Goal: Register for event/course

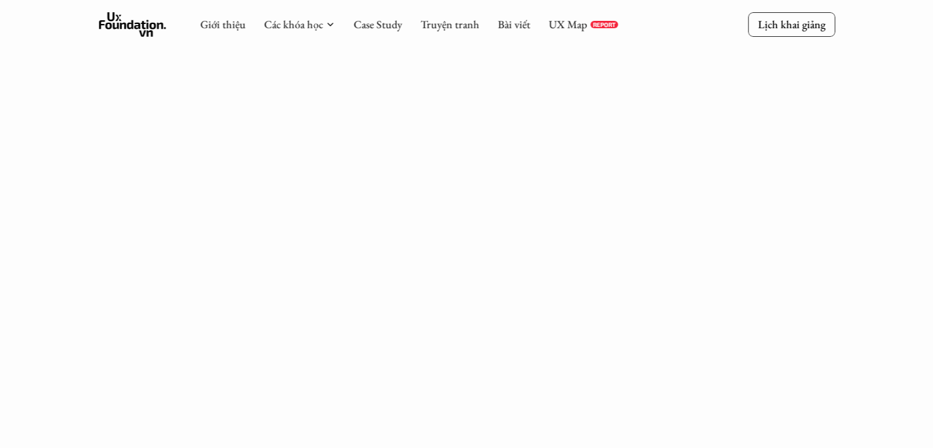
scroll to position [211, 0]
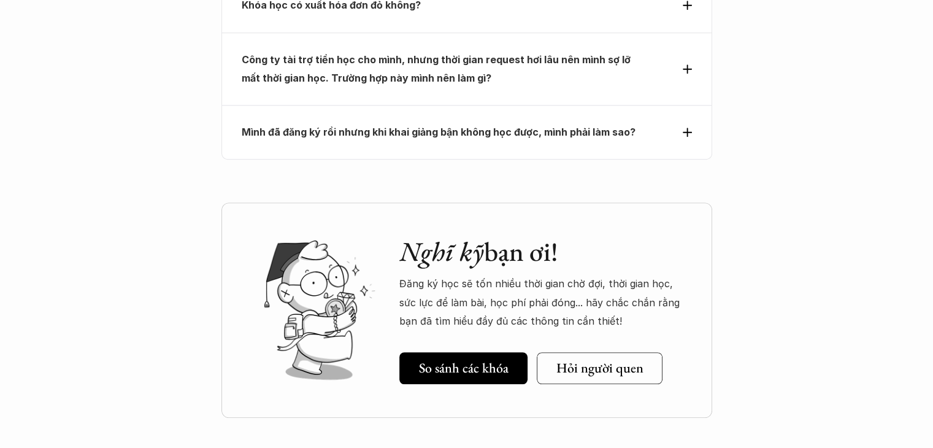
scroll to position [5582, 0]
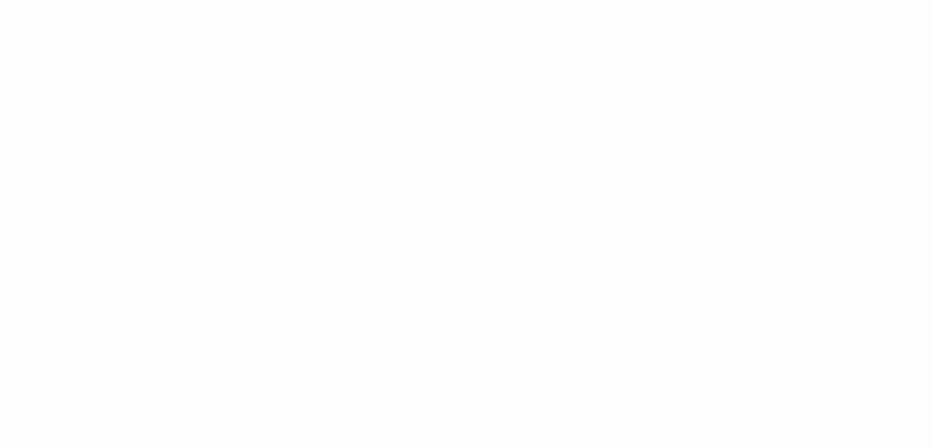
scroll to position [1165, 0]
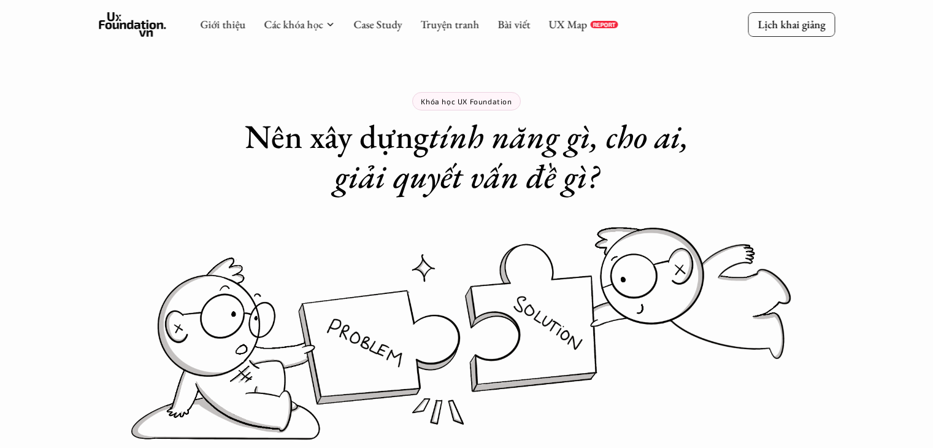
scroll to position [5582, 0]
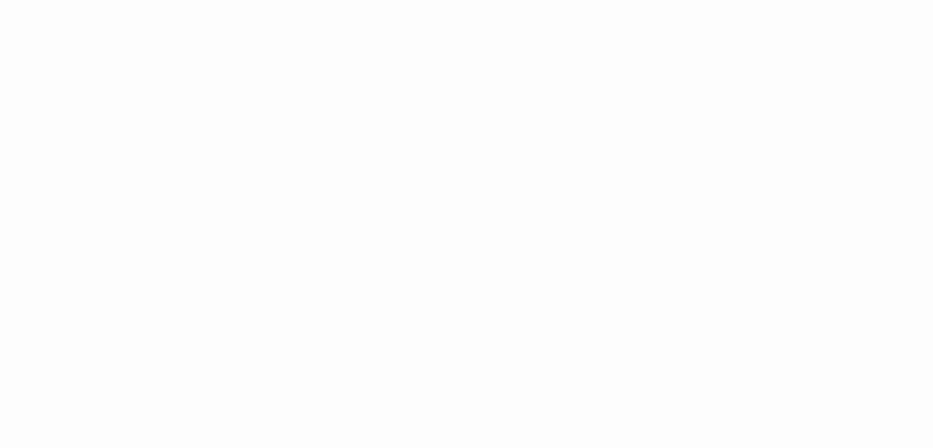
scroll to position [1165, 0]
